Goal: Book appointment/travel/reservation

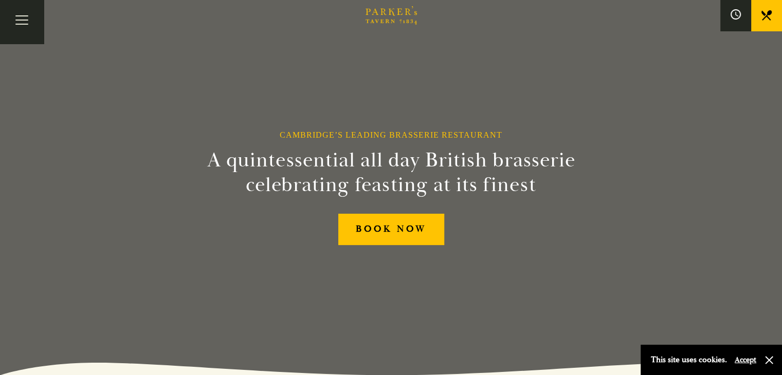
click at [0, 0] on link "What’s On" at bounding box center [0, 0] width 0 height 0
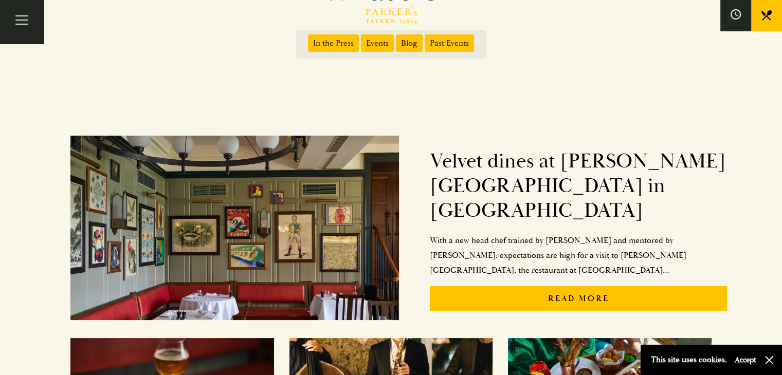
scroll to position [103, 0]
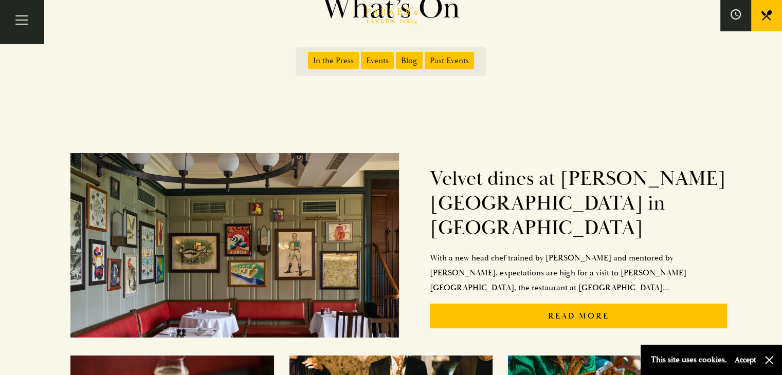
click at [0, 0] on link "Afternoon Tea" at bounding box center [0, 0] width 0 height 0
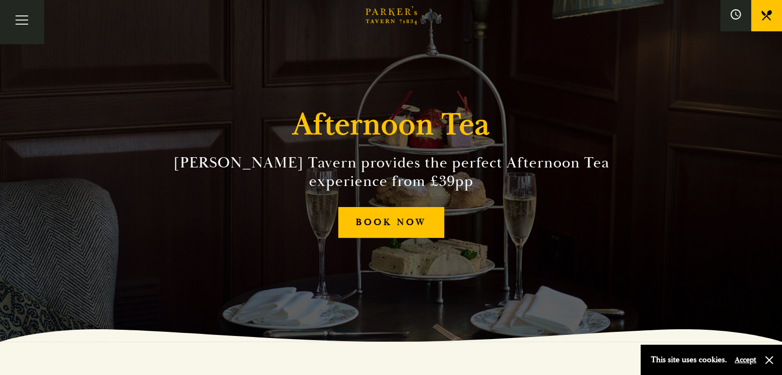
scroll to position [51, 0]
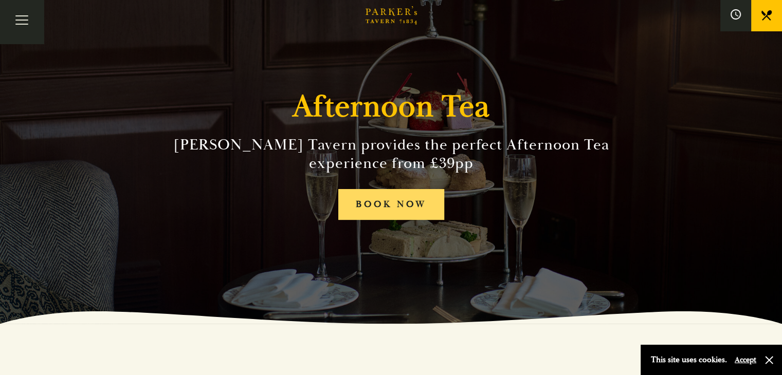
click at [417, 195] on link "BOOK NOW" at bounding box center [391, 204] width 106 height 31
